Goal: Task Accomplishment & Management: Manage account settings

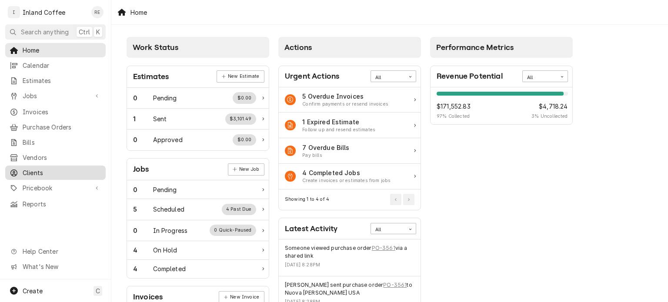
click at [53, 168] on span "Clients" at bounding box center [62, 172] width 79 height 9
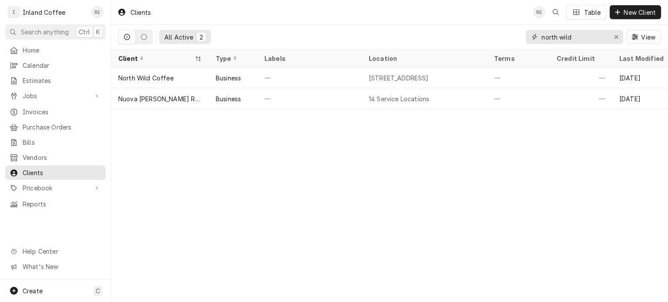
click at [592, 37] on input "north wild" at bounding box center [574, 37] width 65 height 14
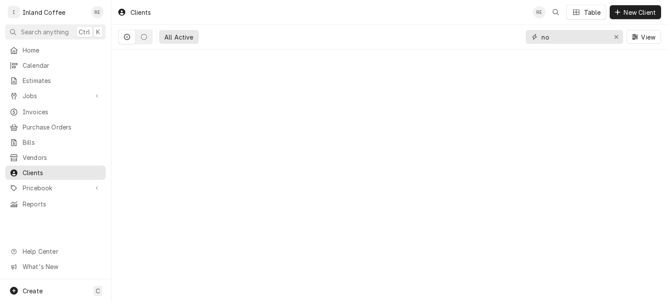
type input "n"
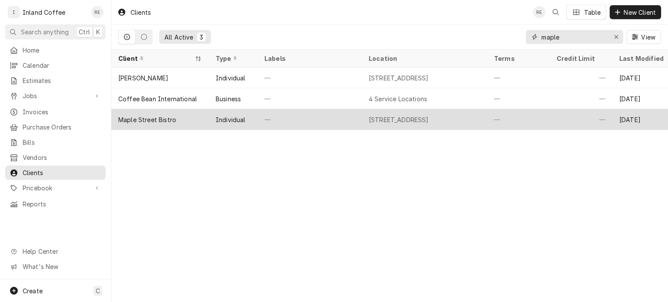
type input "maple"
click at [146, 121] on div "Maple Street Bistro" at bounding box center [147, 119] width 58 height 9
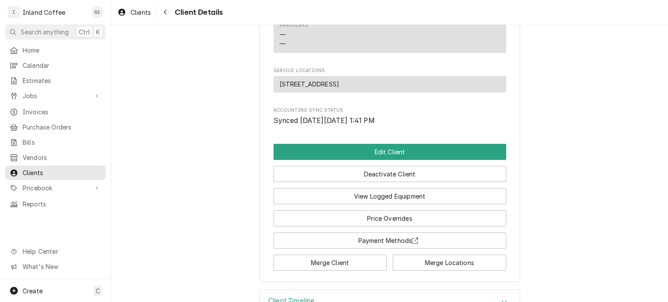
scroll to position [630, 0]
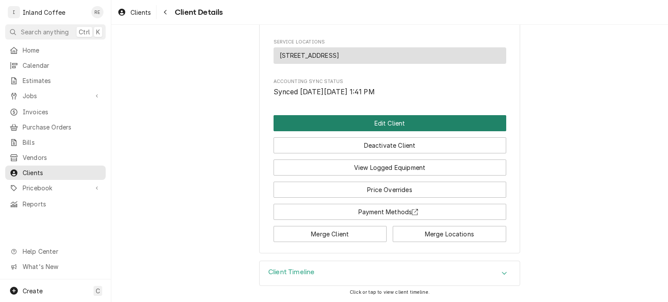
click at [355, 125] on button "Edit Client" at bounding box center [390, 123] width 233 height 16
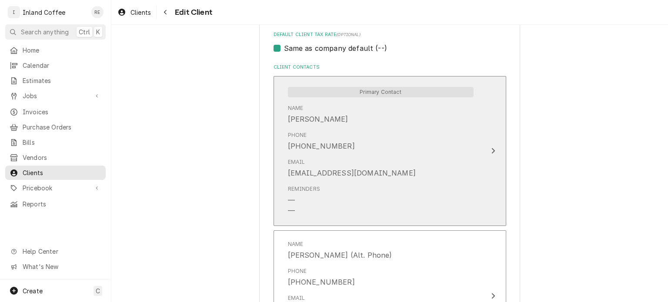
scroll to position [588, 0]
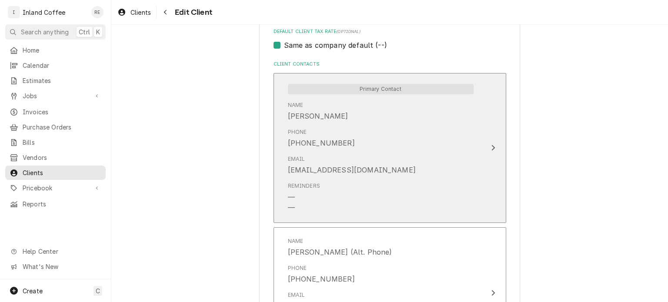
click at [392, 167] on div "Email [EMAIL_ADDRESS][DOMAIN_NAME]" at bounding box center [381, 165] width 186 height 27
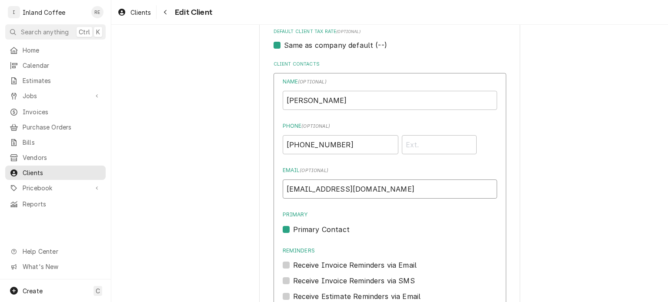
drag, startPoint x: 391, startPoint y: 188, endPoint x: 245, endPoint y: 198, distance: 145.6
click at [245, 198] on div "Please provide the following information about your client: Client Type Industr…" at bounding box center [389, 263] width 557 height 1634
